Goal: Navigation & Orientation: Find specific page/section

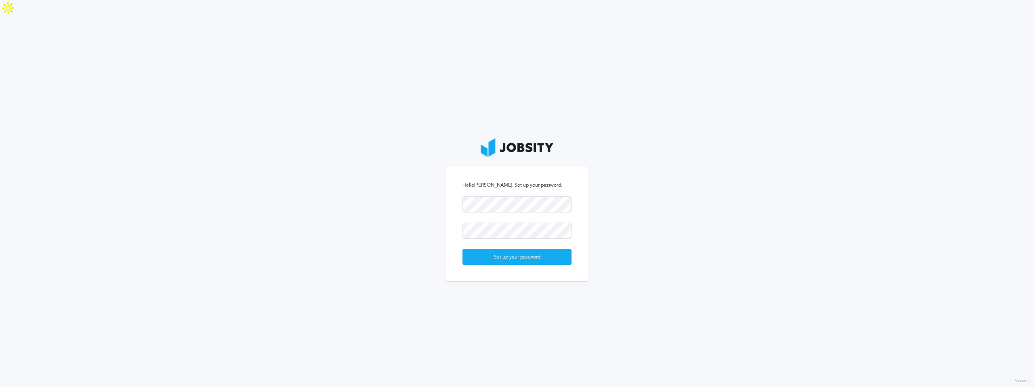
click at [511, 249] on div "Set up your password" at bounding box center [517, 257] width 108 height 16
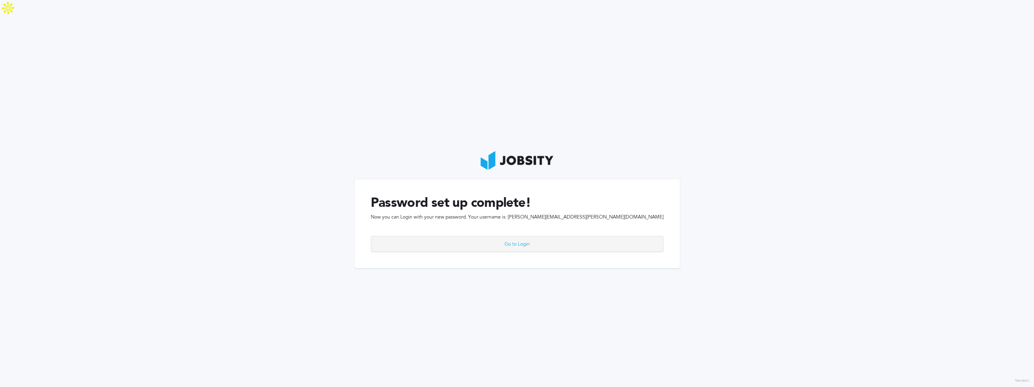
click at [509, 236] on div "Go to Login" at bounding box center [517, 244] width 292 height 16
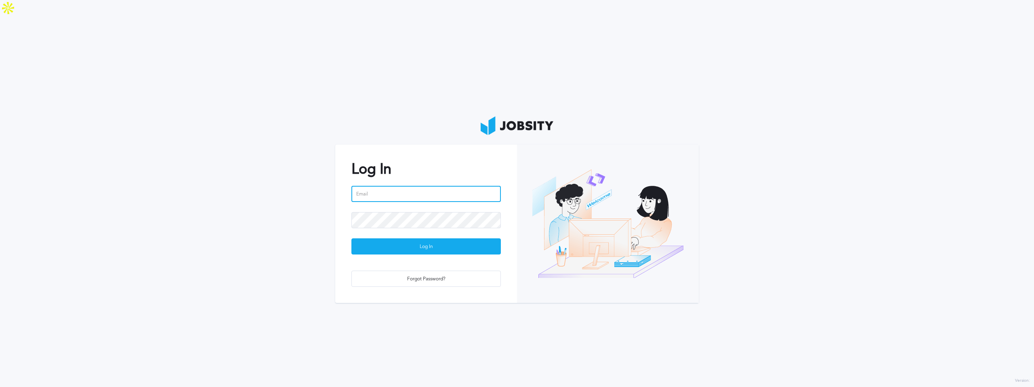
click at [425, 186] on input "email" at bounding box center [425, 194] width 149 height 16
type input "[PERSON_NAME][EMAIL_ADDRESS][PERSON_NAME][DOMAIN_NAME]"
click at [422, 239] on div "Log In" at bounding box center [426, 247] width 149 height 16
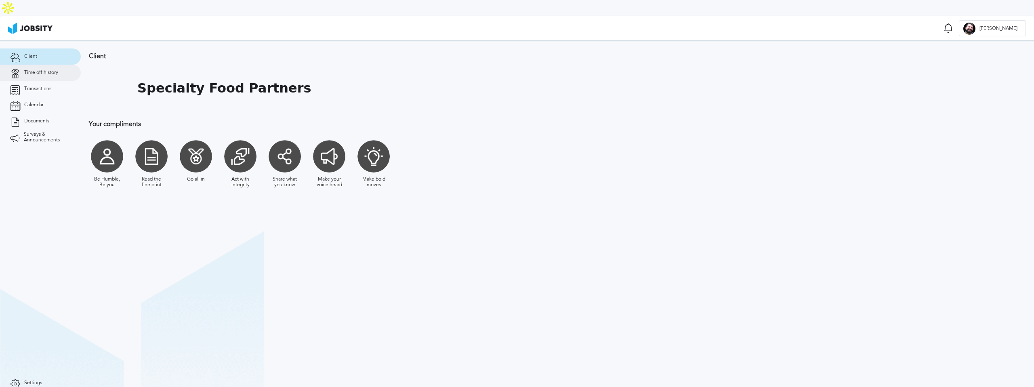
click at [28, 70] on span "Time off history" at bounding box center [41, 73] width 34 height 6
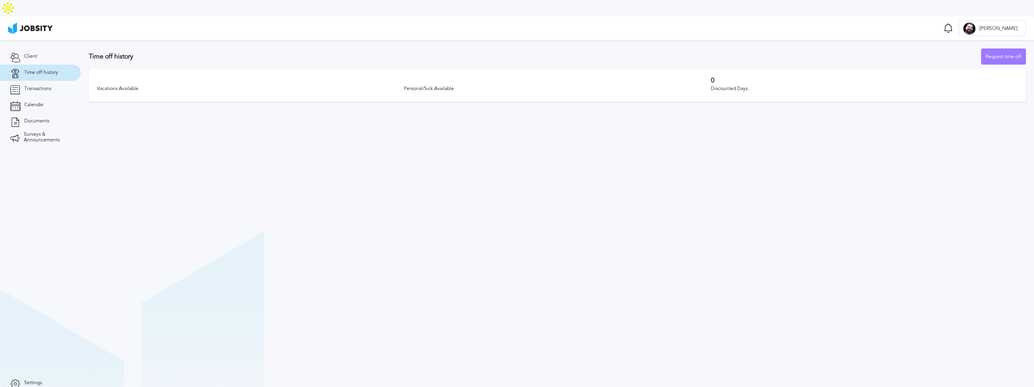
click at [32, 81] on link "Transactions" at bounding box center [40, 89] width 81 height 16
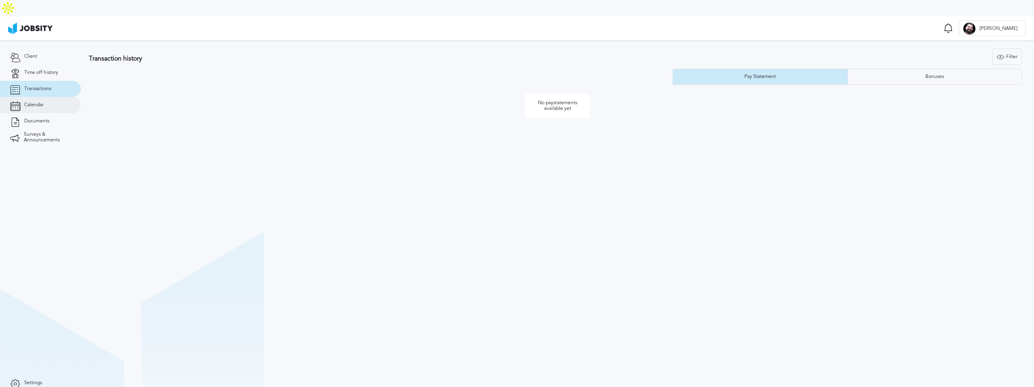
drag, startPoint x: 28, startPoint y: 57, endPoint x: 37, endPoint y: 90, distance: 33.5
click at [37, 102] on span "Calendar" at bounding box center [33, 105] width 19 height 6
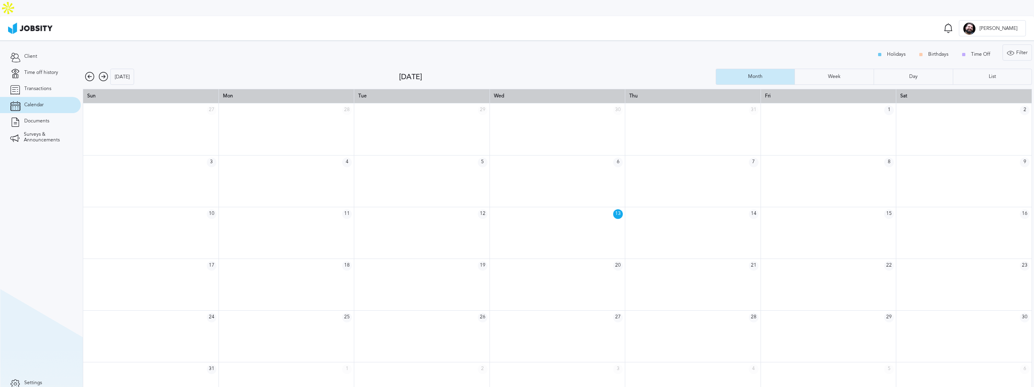
click at [36, 118] on span "Documents" at bounding box center [36, 121] width 25 height 6
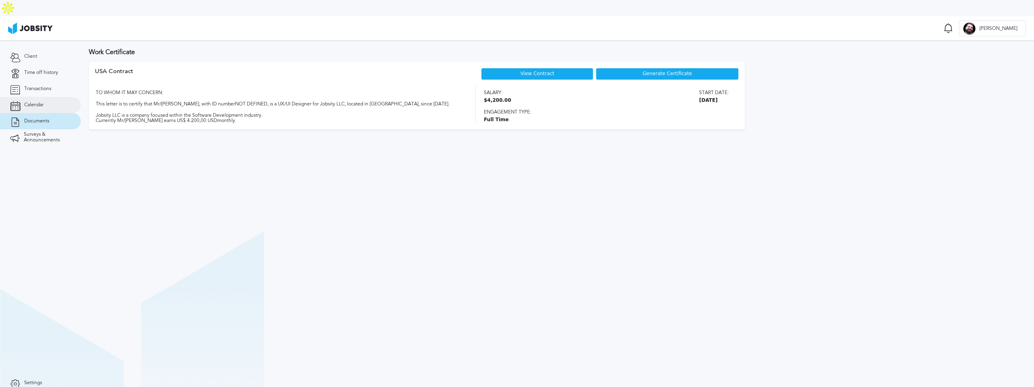
click at [26, 54] on span "Client" at bounding box center [30, 57] width 13 height 6
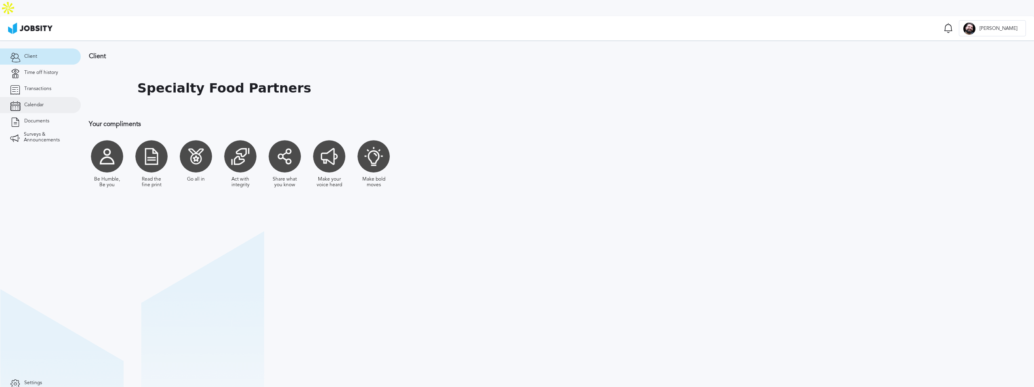
click at [1012, 26] on span "[PERSON_NAME]" at bounding box center [998, 29] width 46 height 6
click at [935, 65] on div "Log Out" at bounding box center [517, 193] width 1034 height 387
